Goal: Information Seeking & Learning: Learn about a topic

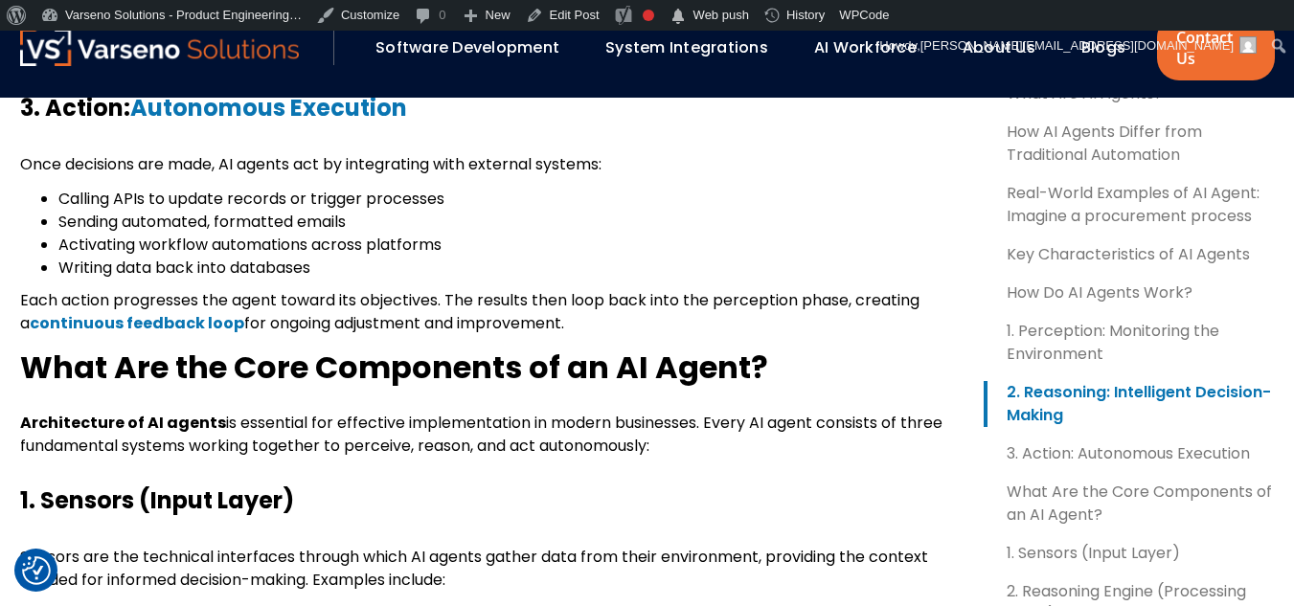
scroll to position [2299, 0]
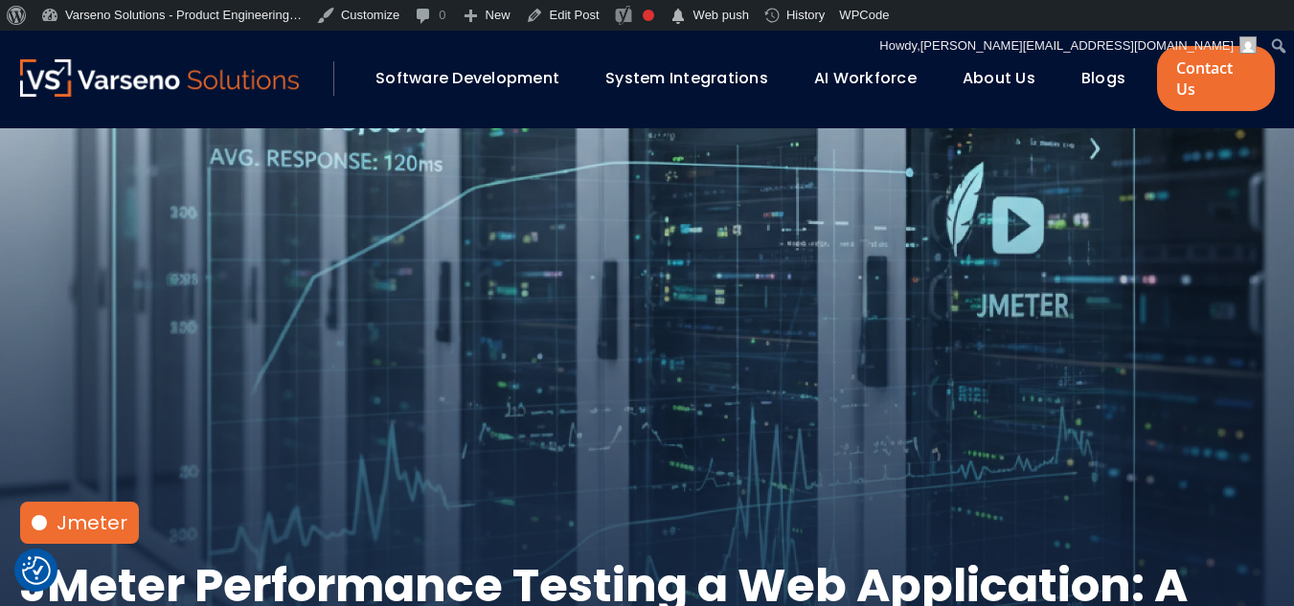
click at [1074, 71] on div "Blogs" at bounding box center [1112, 78] width 80 height 33
click at [1096, 67] on link "Blogs" at bounding box center [1104, 78] width 44 height 22
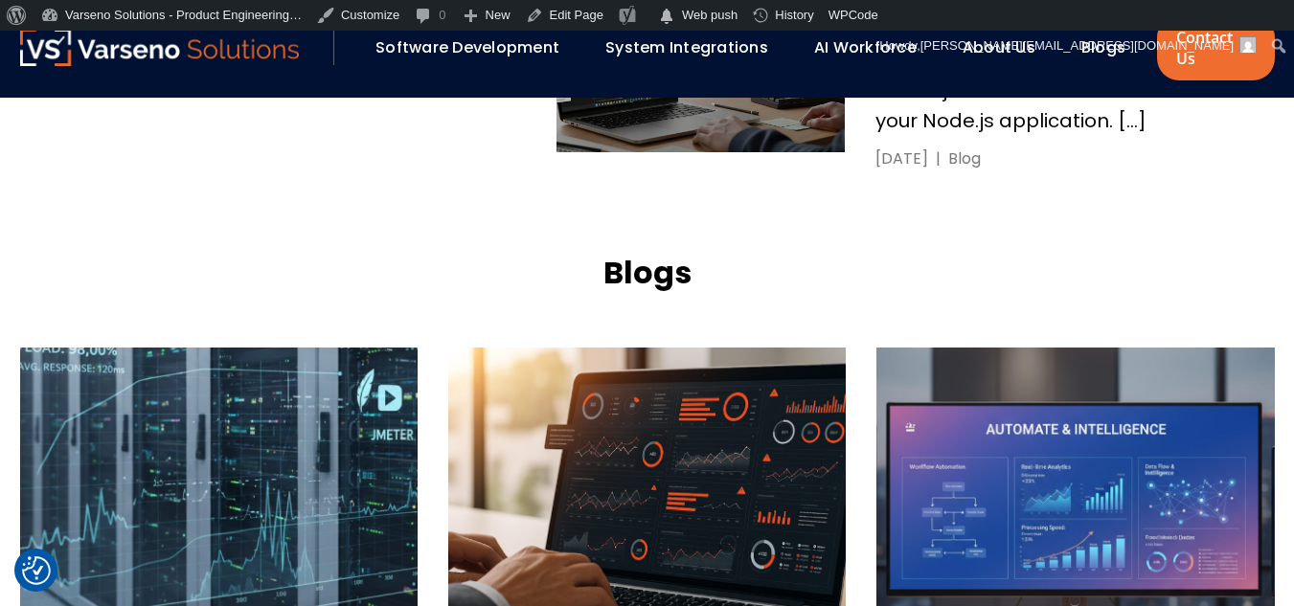
scroll to position [1820, 0]
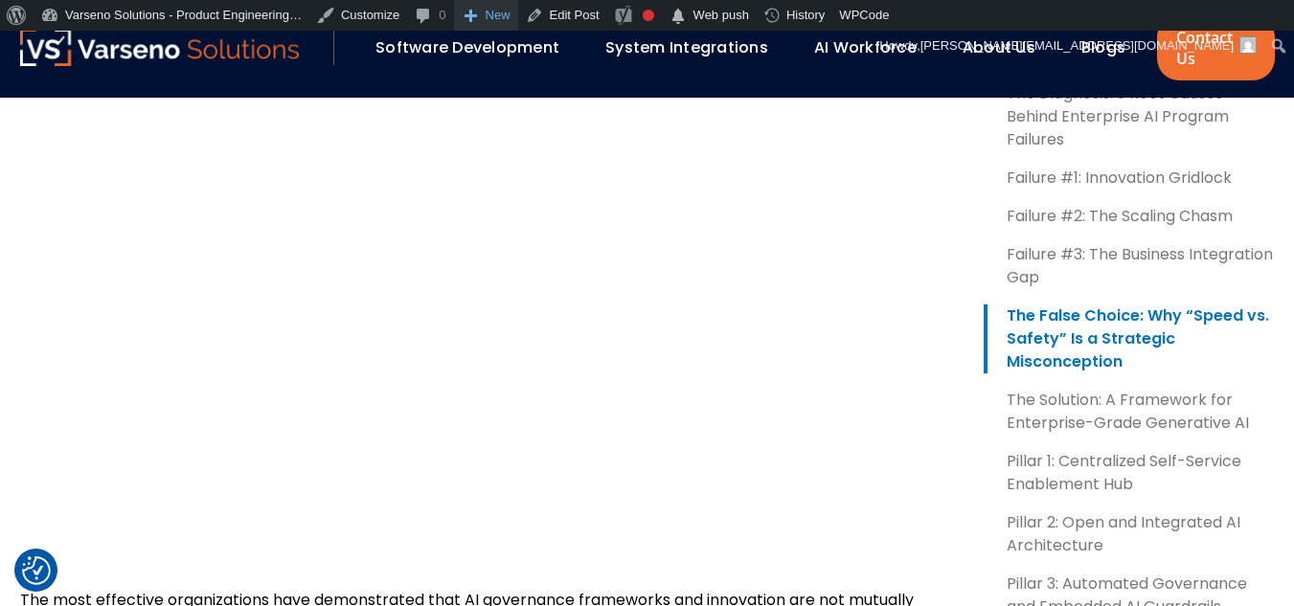
scroll to position [2491, 0]
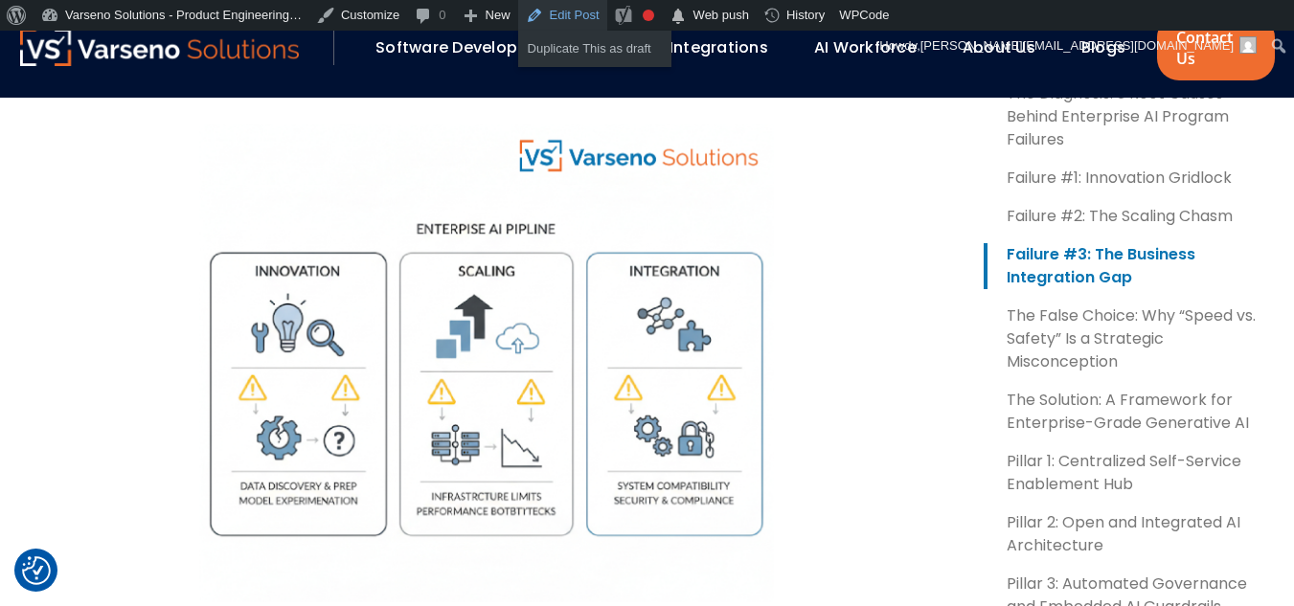
click at [569, 5] on link "Edit Post" at bounding box center [562, 15] width 89 height 31
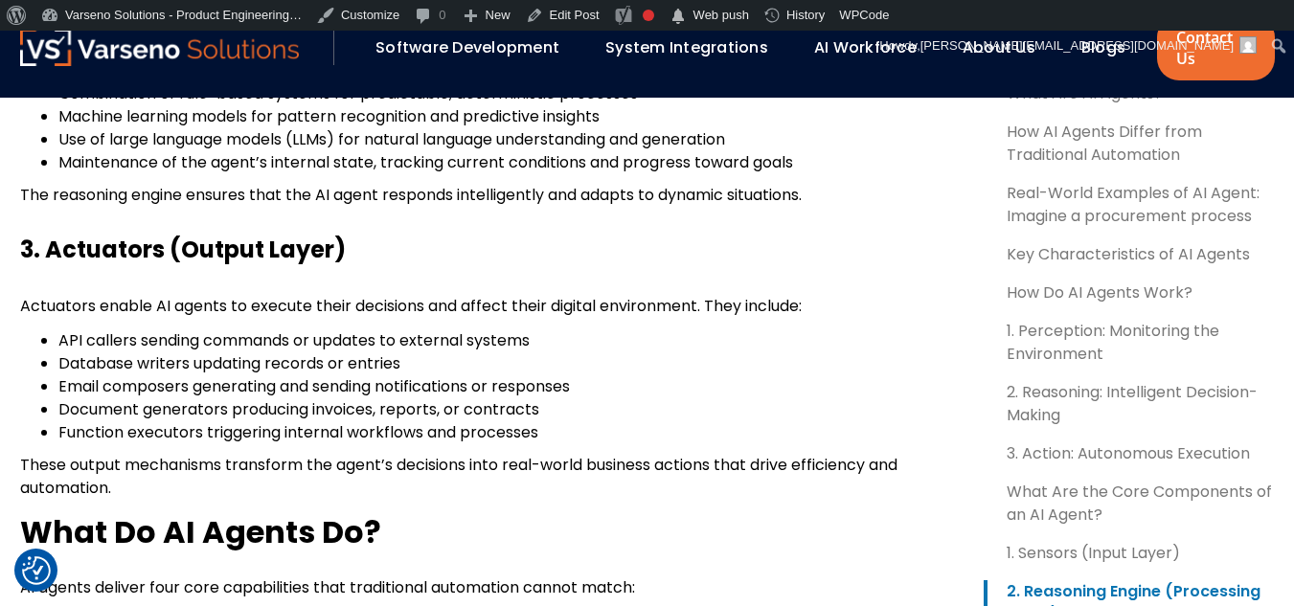
scroll to position [3449, 0]
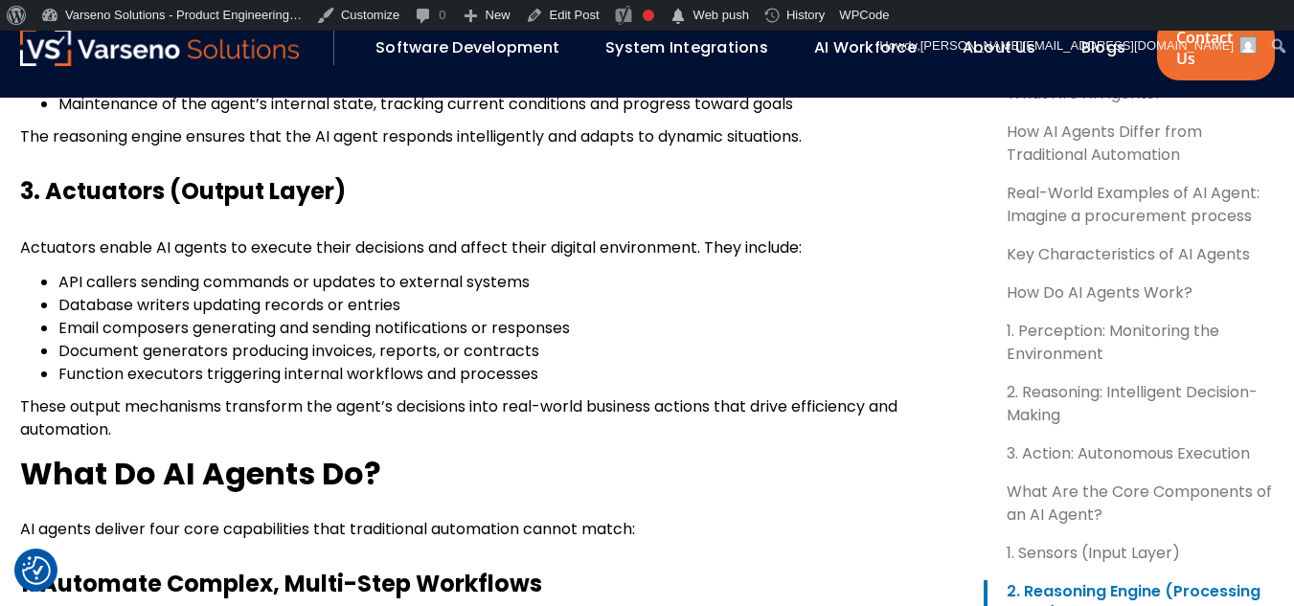
click at [238, 317] on span "Email composers generating and sending notifications or responses" at bounding box center [314, 328] width 512 height 22
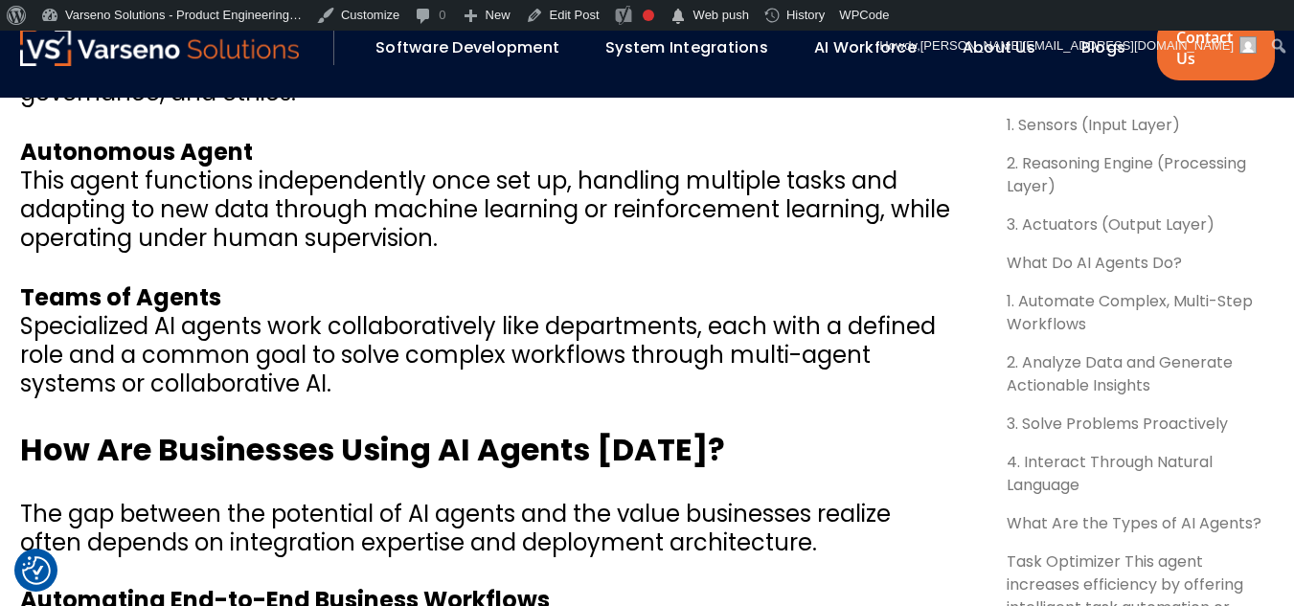
scroll to position [5174, 0]
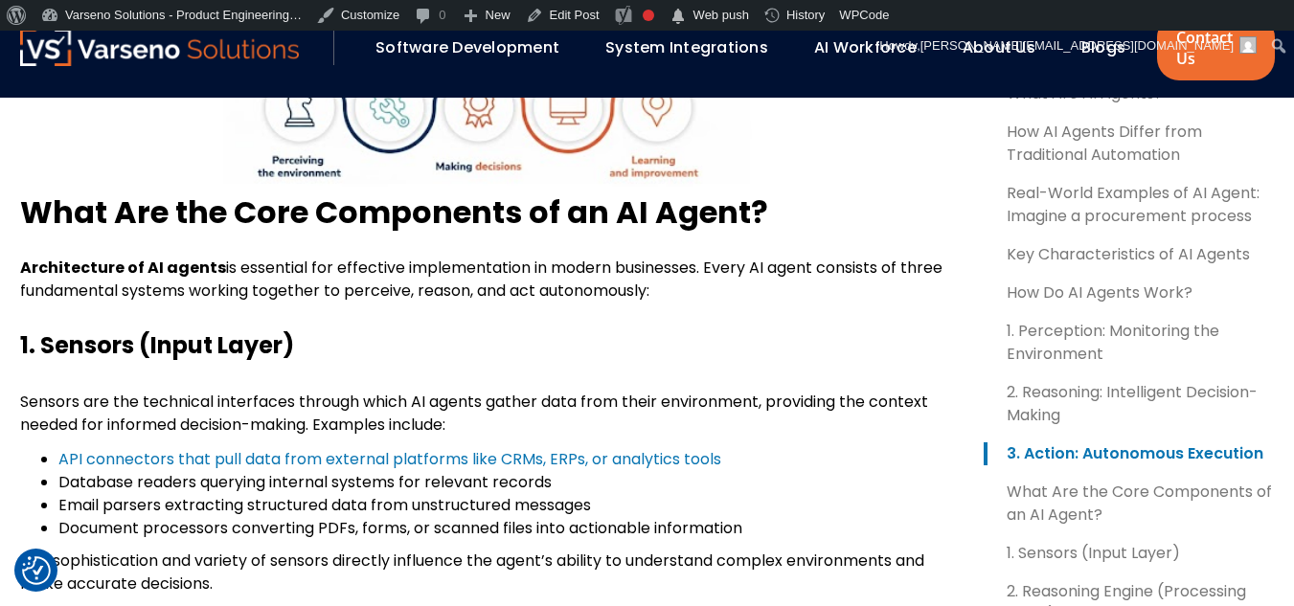
scroll to position [2395, 0]
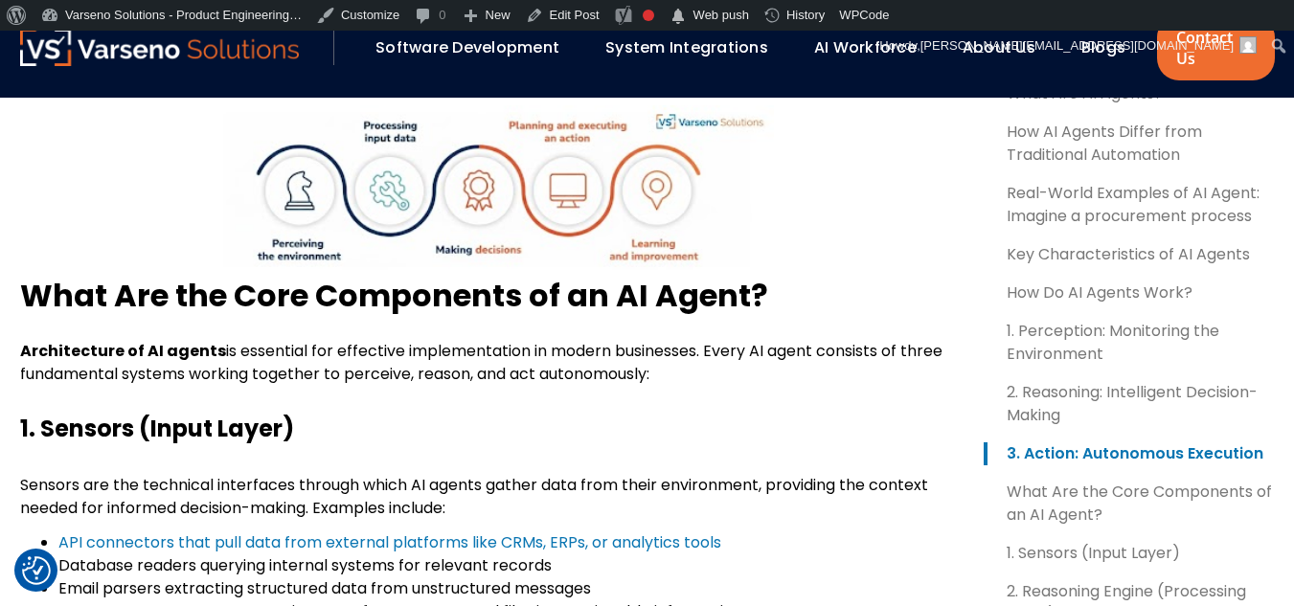
scroll to position [2353, 0]
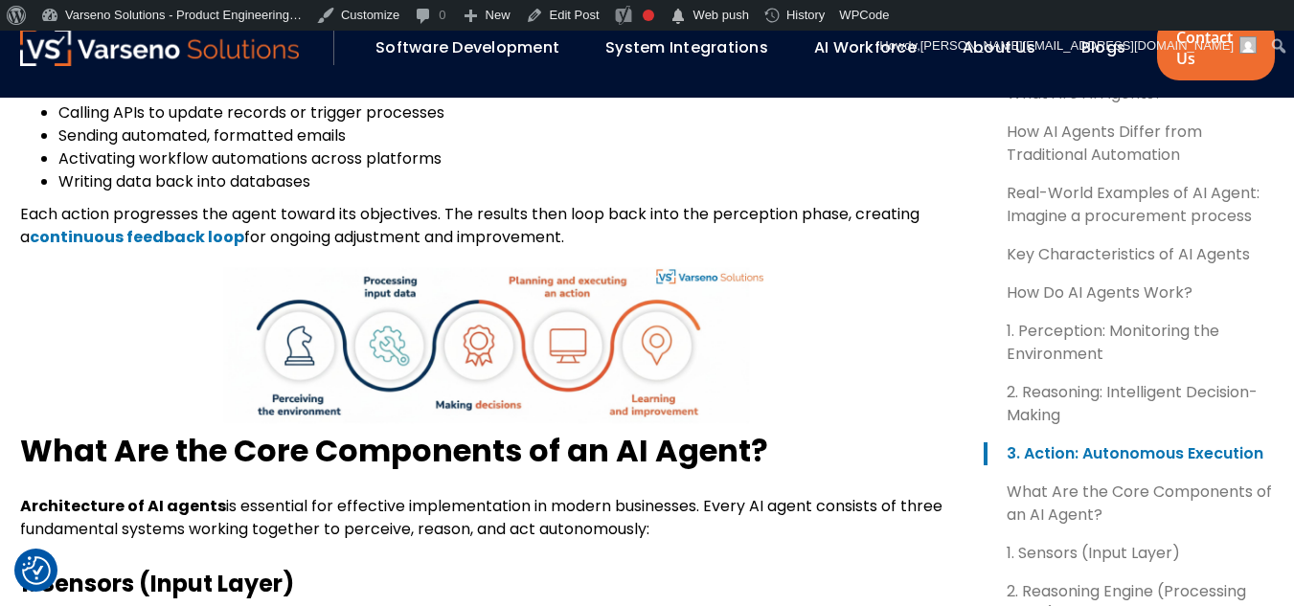
scroll to position [2491, 0]
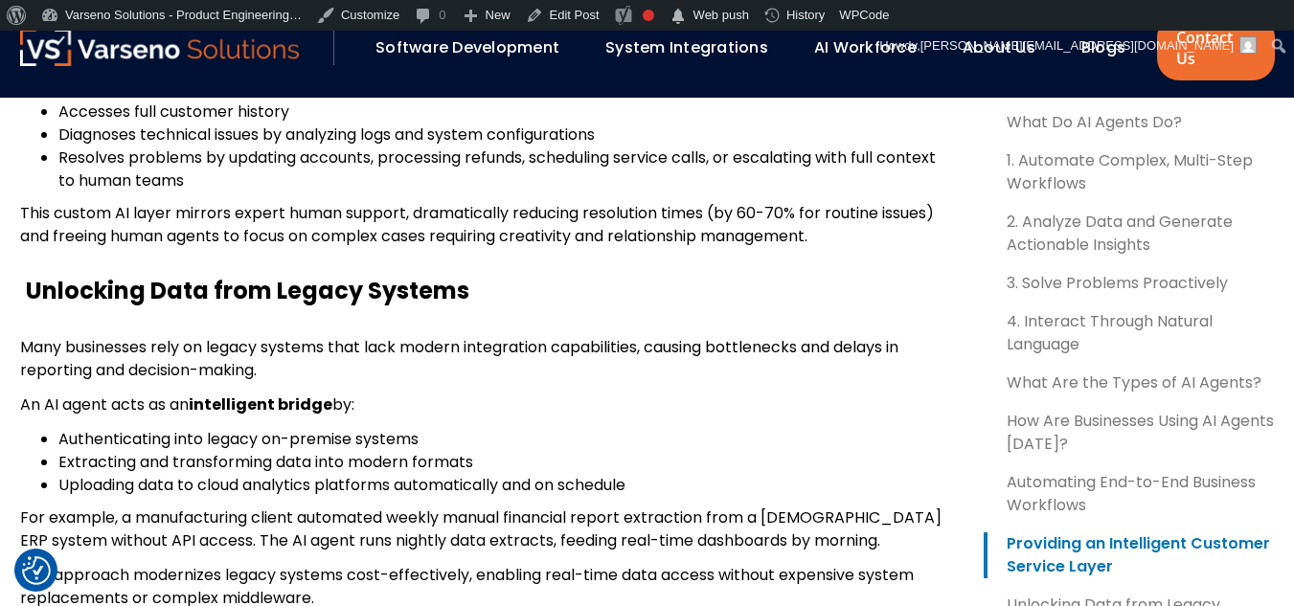
scroll to position [5940, 0]
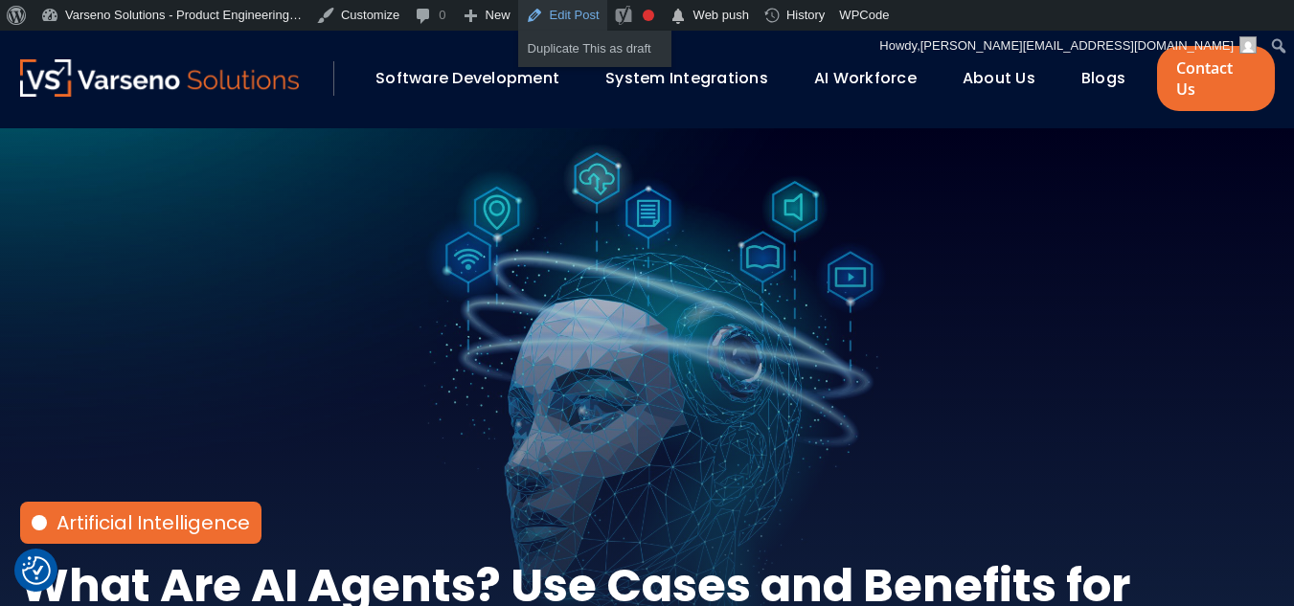
click at [563, 6] on link "Edit Post" at bounding box center [562, 15] width 89 height 31
